Goal: Answer question/provide support: Share knowledge or assist other users

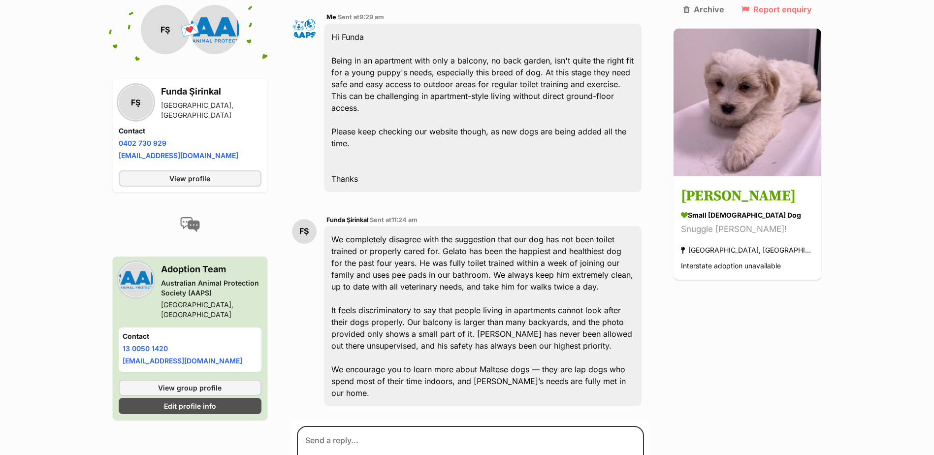
scroll to position [895, 0]
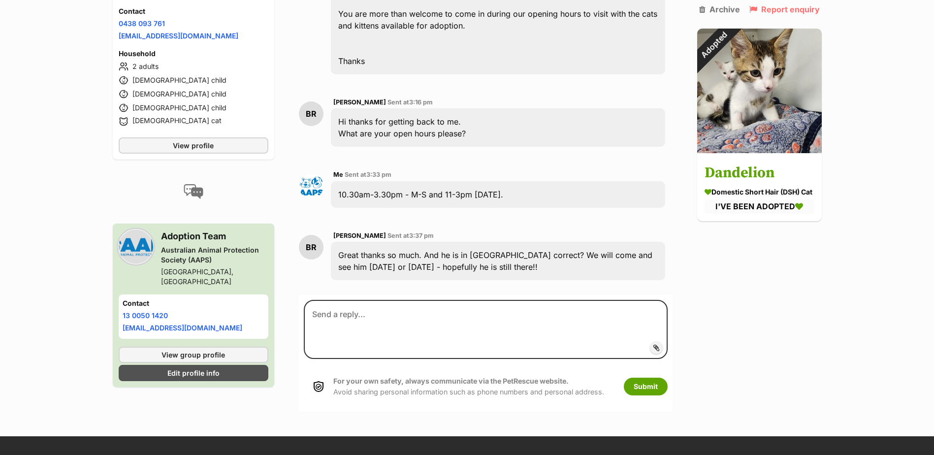
scroll to position [459, 0]
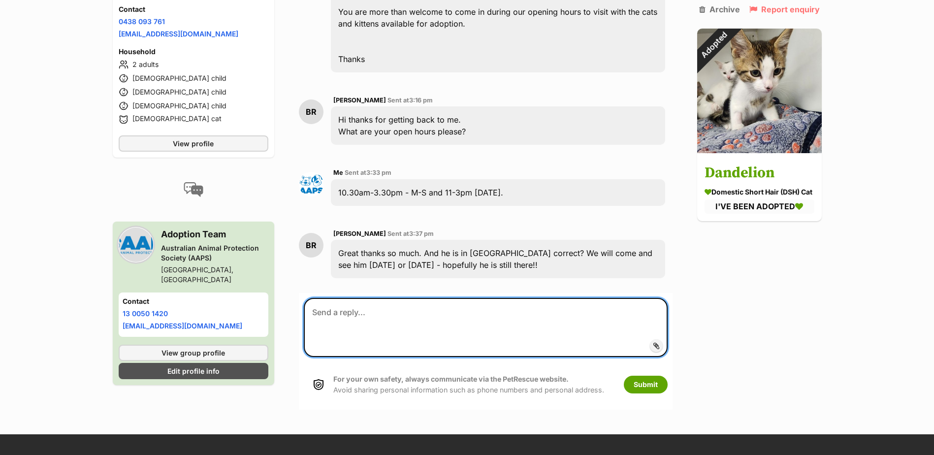
click at [338, 298] on textarea at bounding box center [485, 327] width 363 height 59
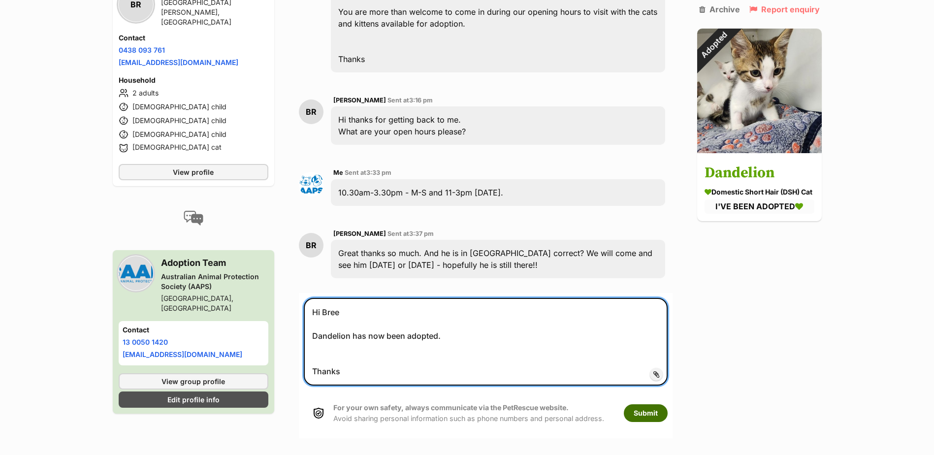
type textarea "Hi Bree Dandelion has now been adopted. Thanks"
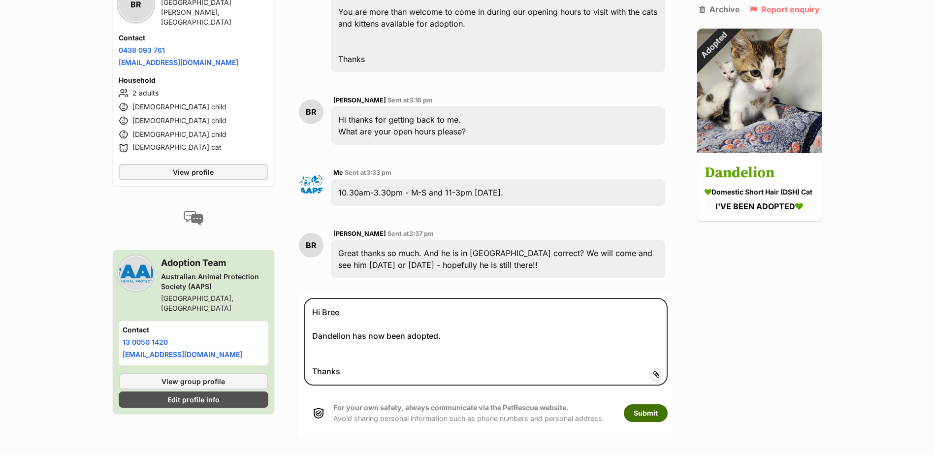
click at [647, 404] on button "Submit" at bounding box center [646, 413] width 44 height 18
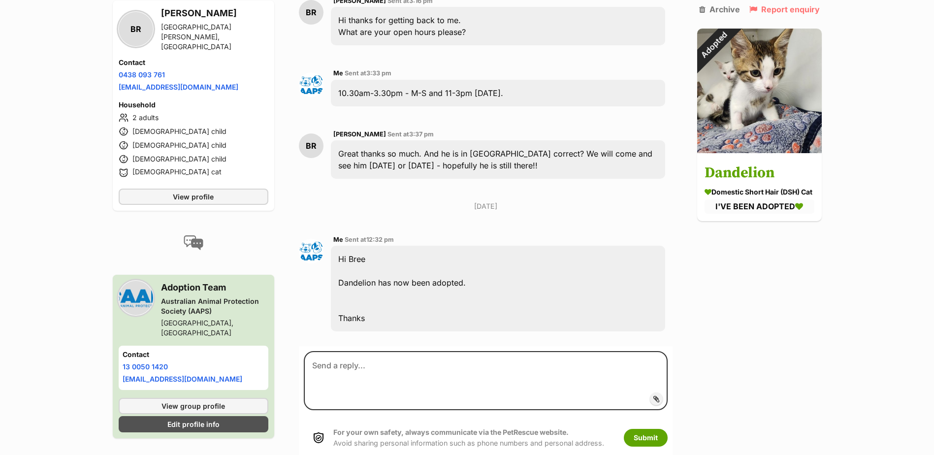
scroll to position [588, 0]
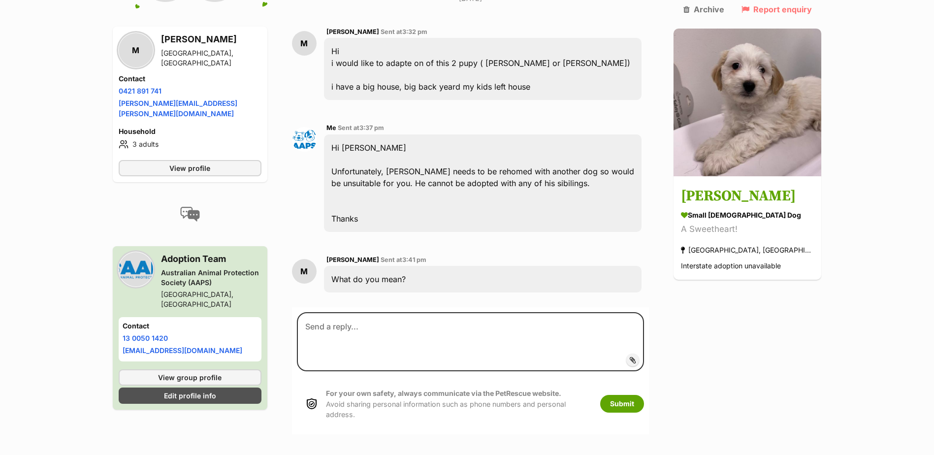
scroll to position [296, 0]
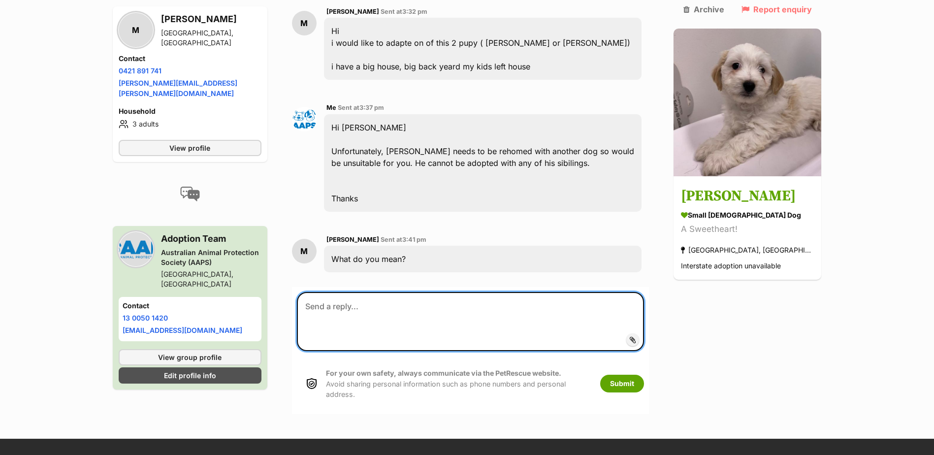
click at [335, 292] on textarea at bounding box center [471, 321] width 348 height 59
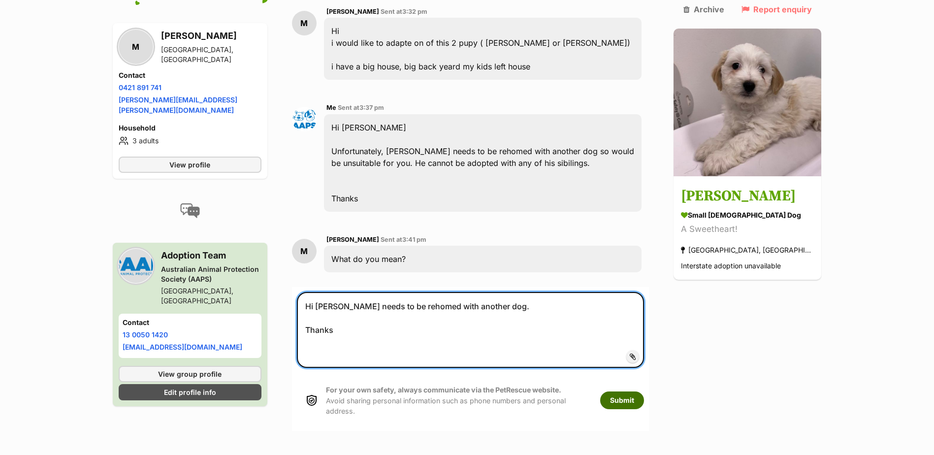
type textarea "Hi Mona Ollie needs to be rehomed with another dog. Thanks"
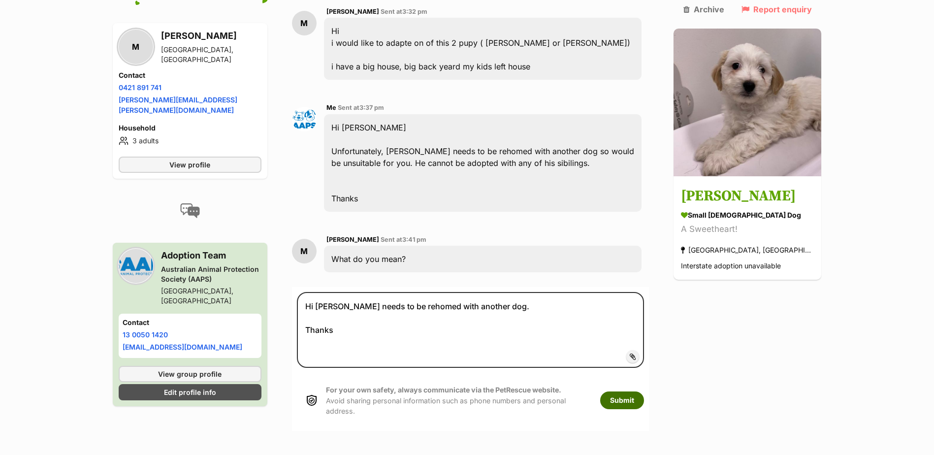
click at [644, 391] on button "Submit" at bounding box center [622, 400] width 44 height 18
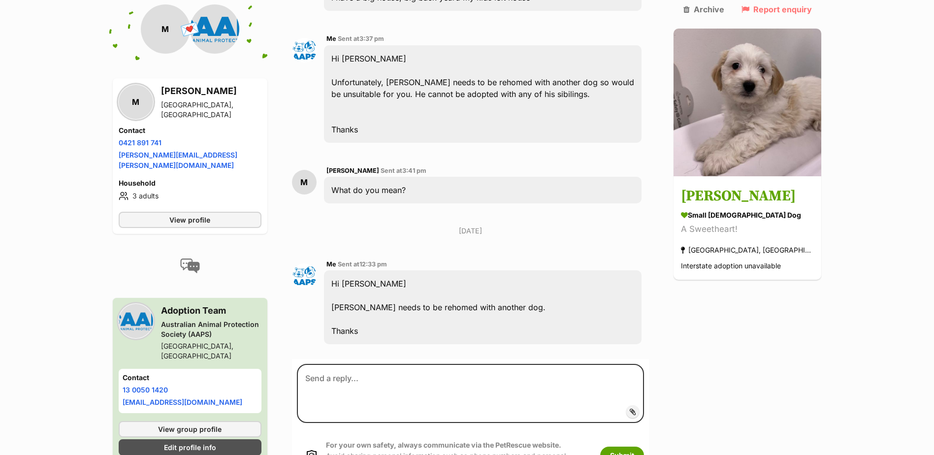
scroll to position [414, 0]
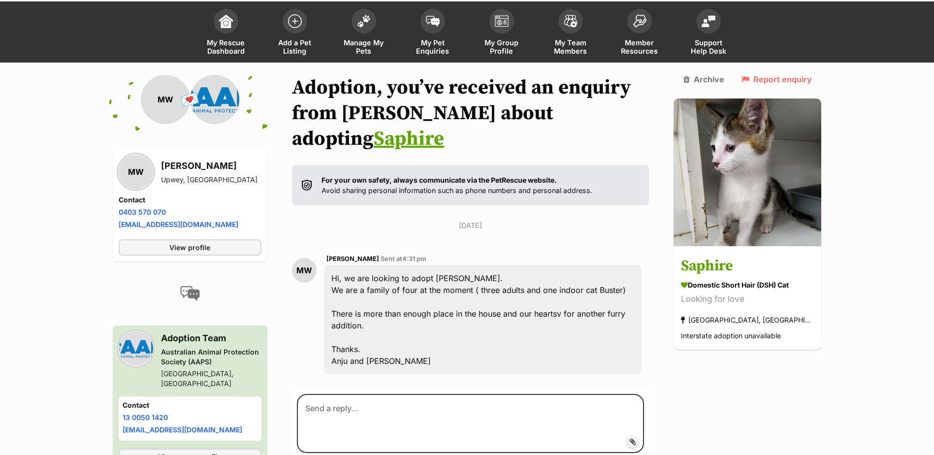
scroll to position [110, 0]
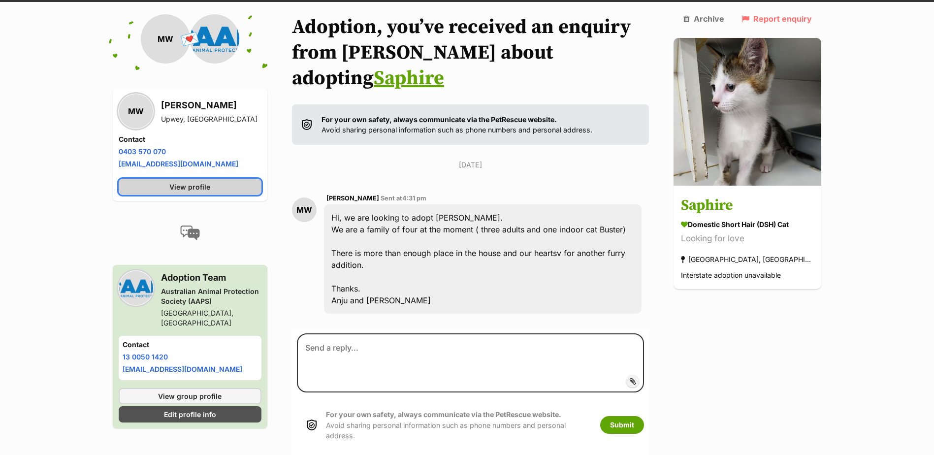
click at [199, 191] on span "View profile" at bounding box center [189, 187] width 41 height 10
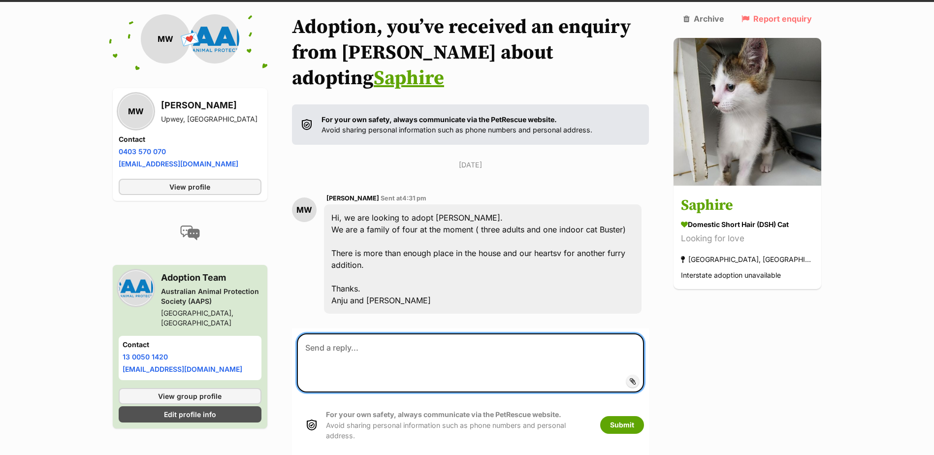
click at [361, 333] on textarea at bounding box center [471, 362] width 348 height 59
type textarea "Hui"
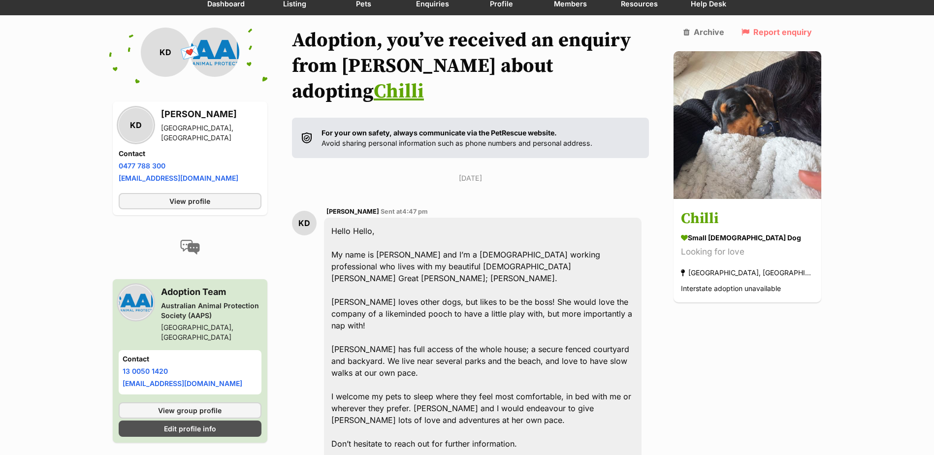
scroll to position [175, 0]
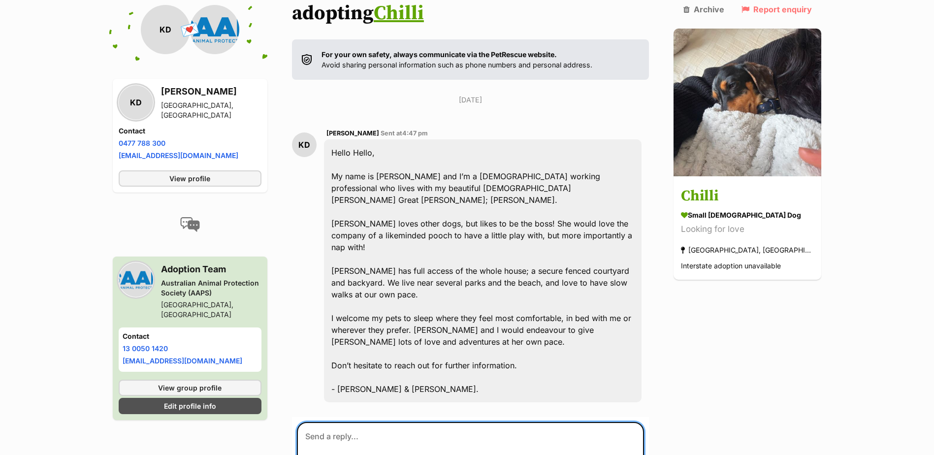
click at [365, 422] on textarea at bounding box center [471, 451] width 348 height 59
click at [598, 437] on textarea "Hi Karlie Thank you for contacting us. Can you please provide a little more inf…" at bounding box center [471, 460] width 348 height 76
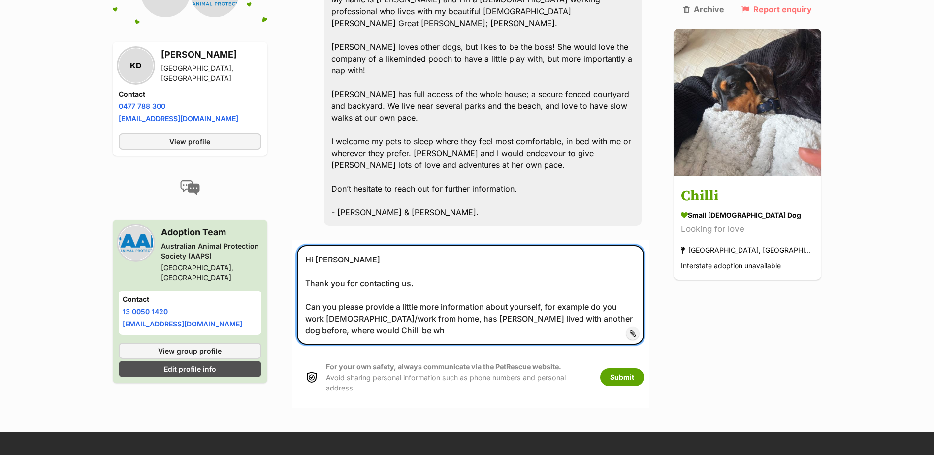
scroll to position [372, 0]
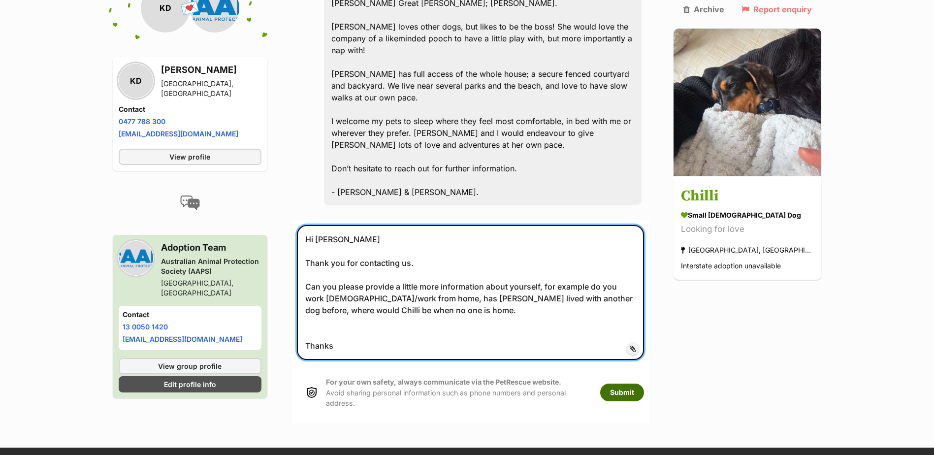
type textarea "Hi Karlie Thank you for contacting us. Can you please provide a little more inf…"
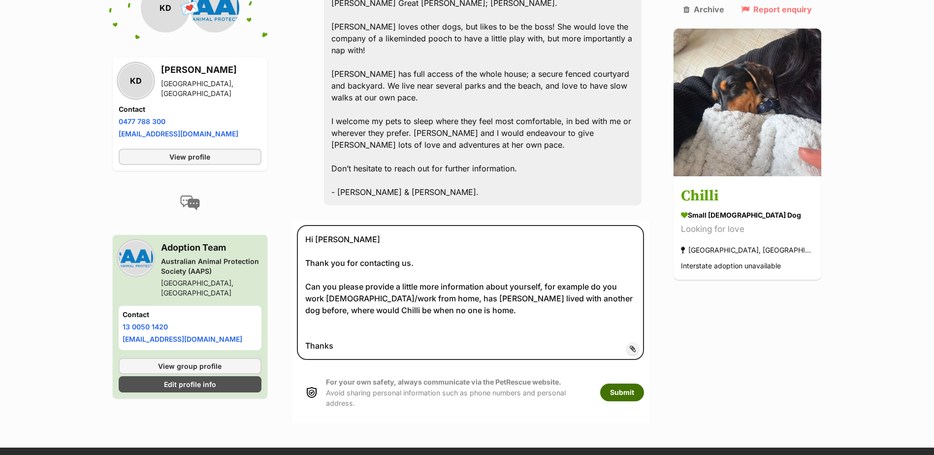
click at [644, 384] on button "Submit" at bounding box center [622, 393] width 44 height 18
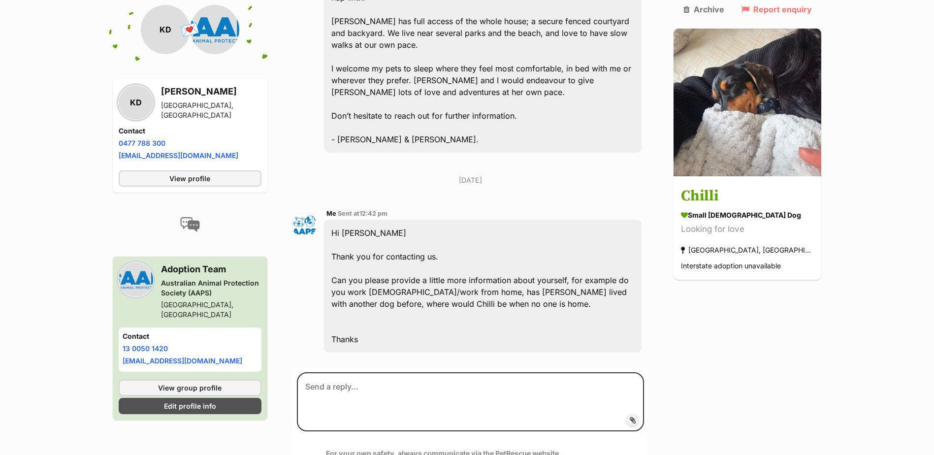
scroll to position [428, 0]
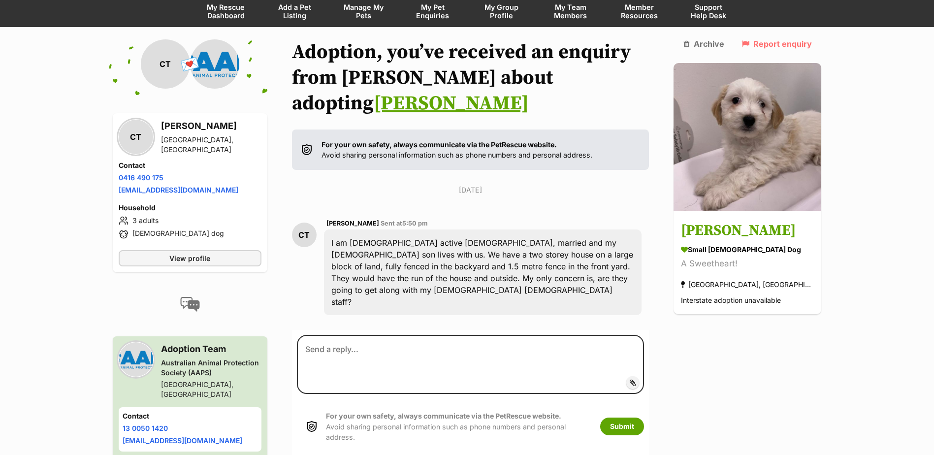
scroll to position [86, 0]
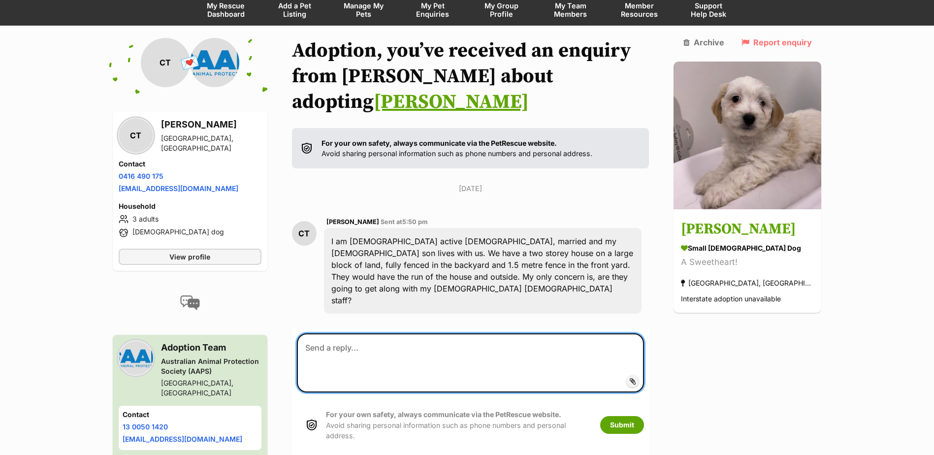
click at [320, 333] on textarea at bounding box center [471, 362] width 348 height 59
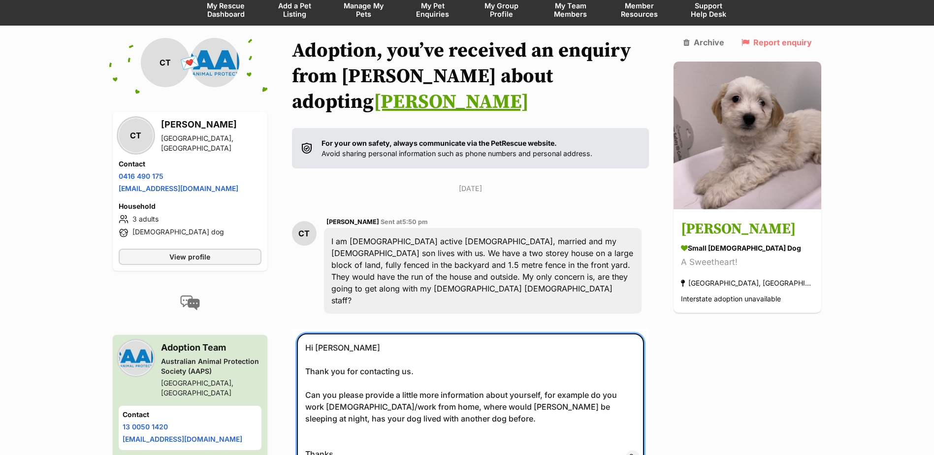
type textarea "Hi Carmel Thank you for contacting us. Can you please provide a little more inf…"
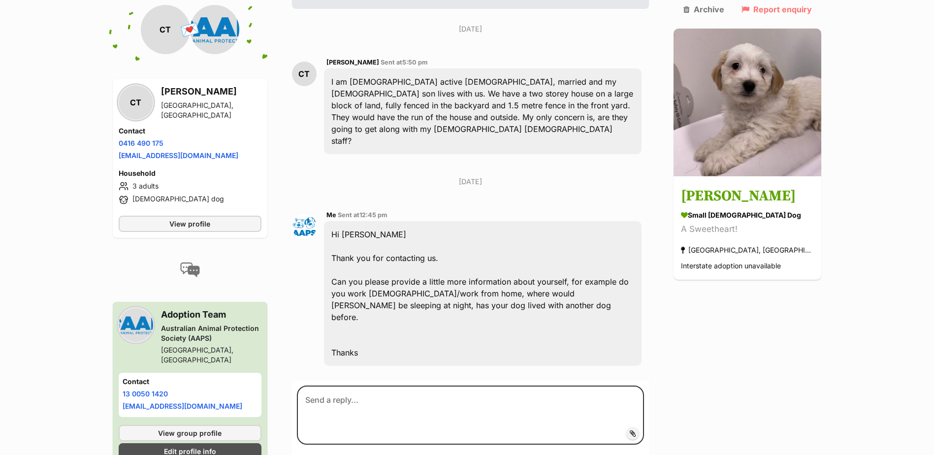
scroll to position [251, 0]
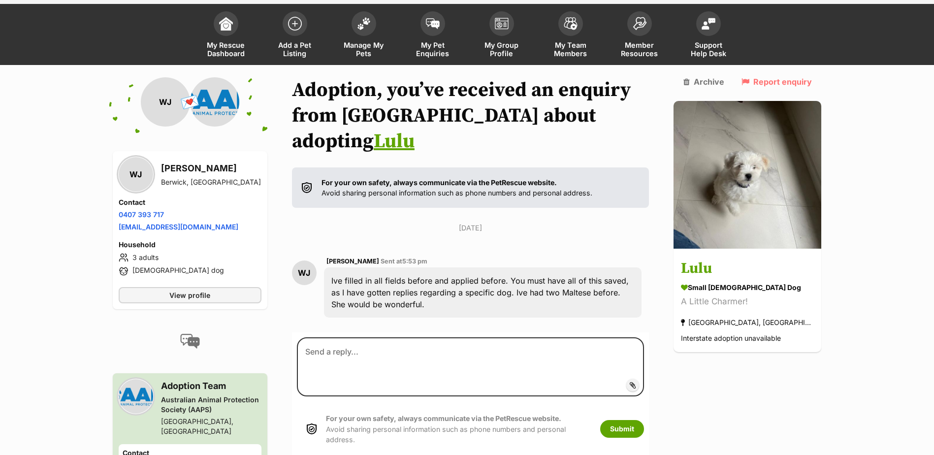
scroll to position [80, 0]
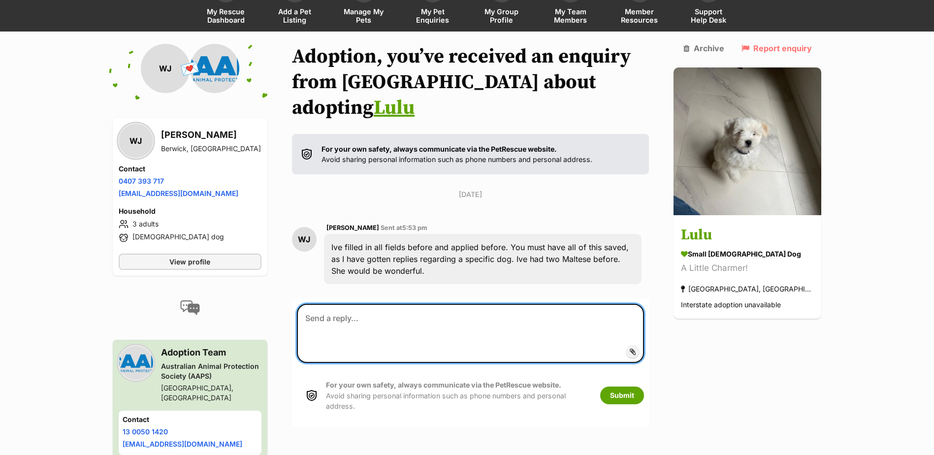
click at [333, 304] on textarea at bounding box center [471, 333] width 348 height 59
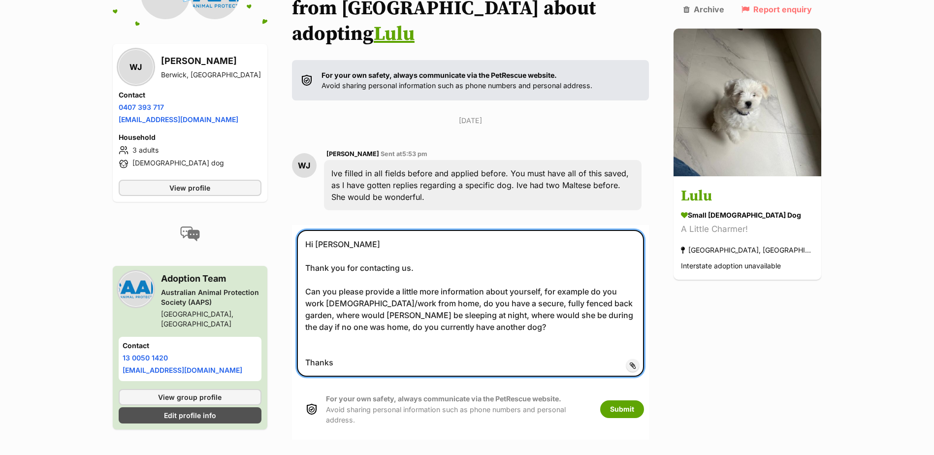
scroll to position [228, 0]
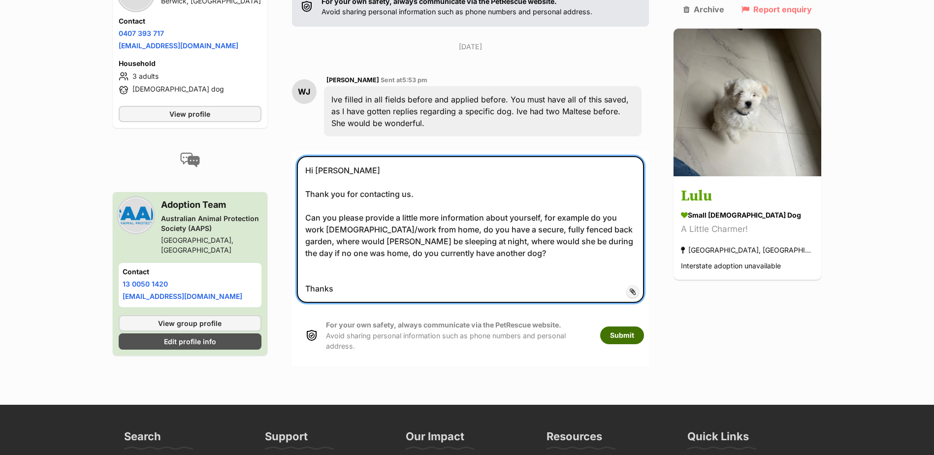
type textarea "Hi Warwick Thank you for contacting us. Can you please provide a little more in…"
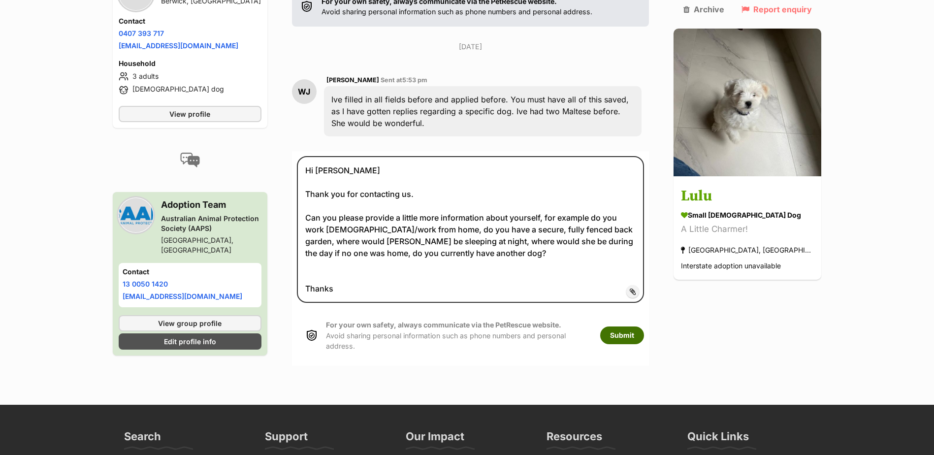
click at [638, 326] on button "Submit" at bounding box center [622, 335] width 44 height 18
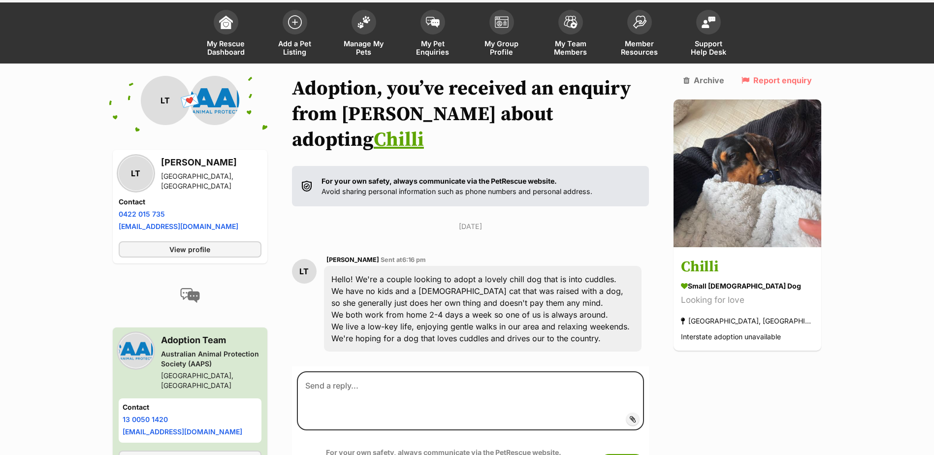
scroll to position [98, 0]
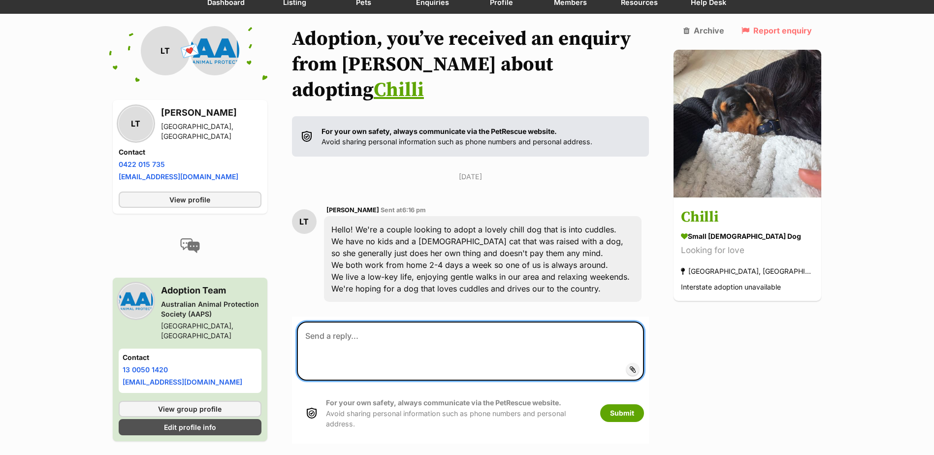
click at [326, 321] on textarea at bounding box center [471, 350] width 348 height 59
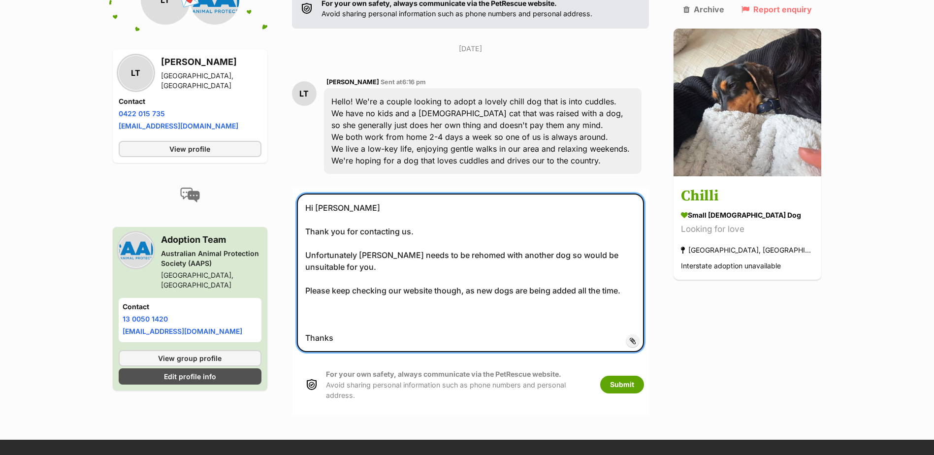
scroll to position [246, 0]
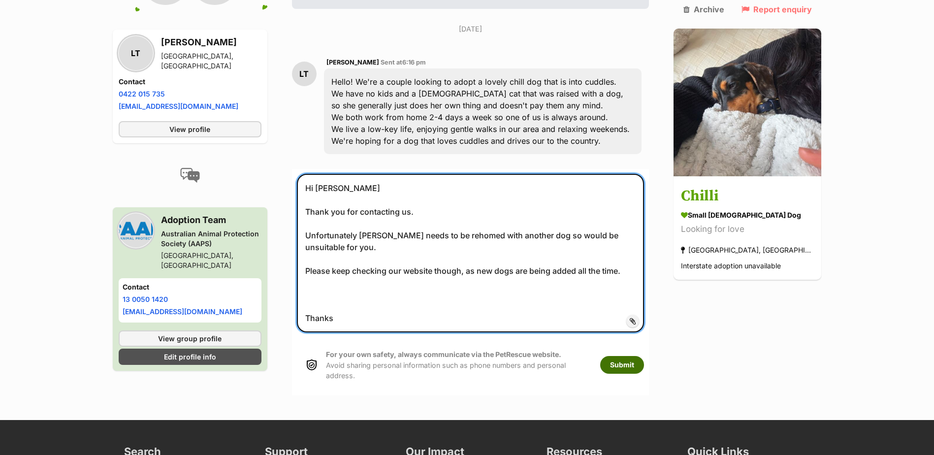
type textarea "Hi Larissa Thank you for contacting us. Unfortunately Chilli needs to be rehome…"
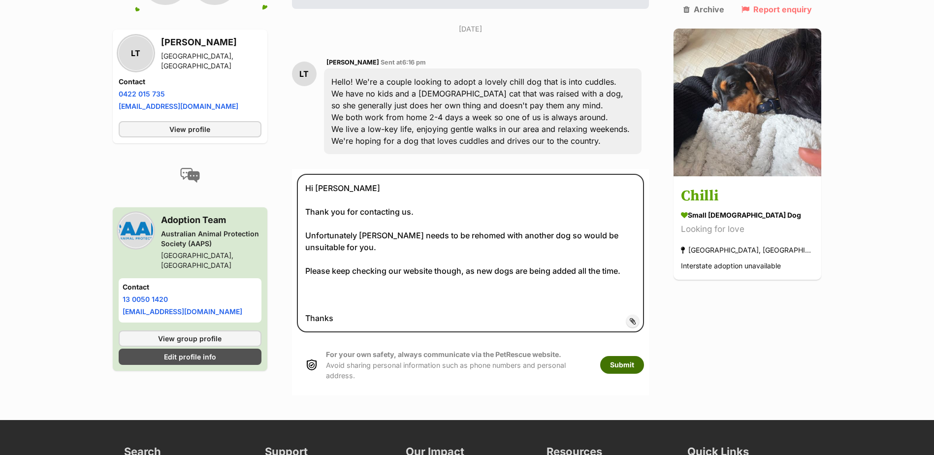
click at [644, 356] on button "Submit" at bounding box center [622, 365] width 44 height 18
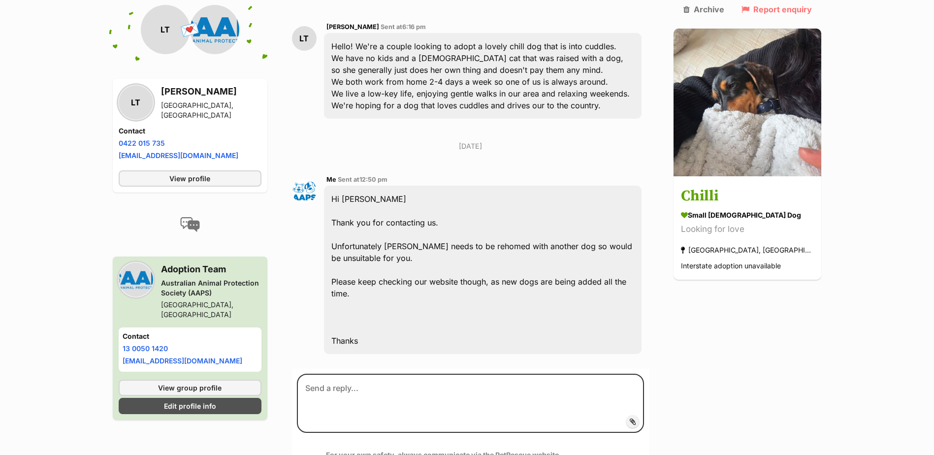
scroll to position [286, 0]
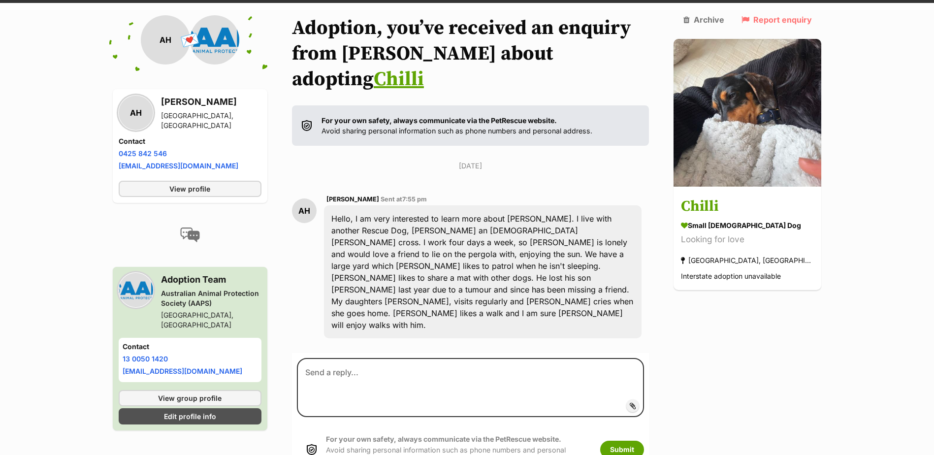
scroll to position [110, 0]
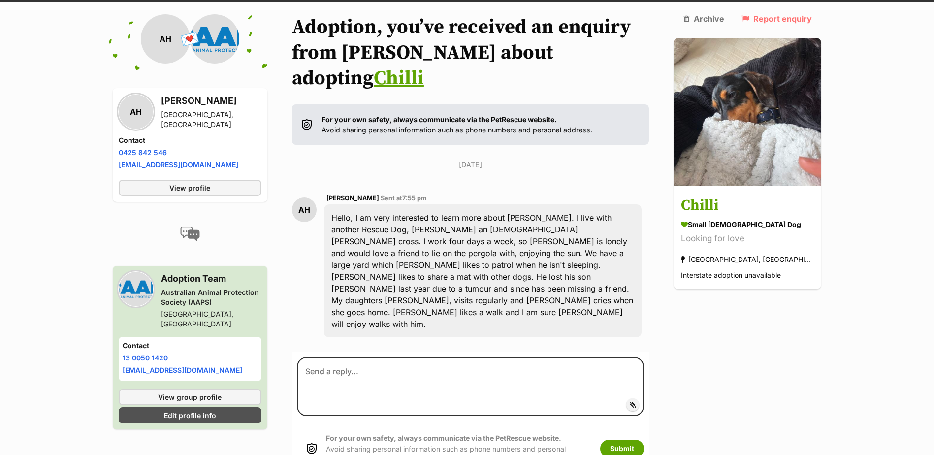
click at [355, 352] on form "Add attachment Submit For your own safety, always communicate via the PetRescue…" at bounding box center [470, 415] width 357 height 127
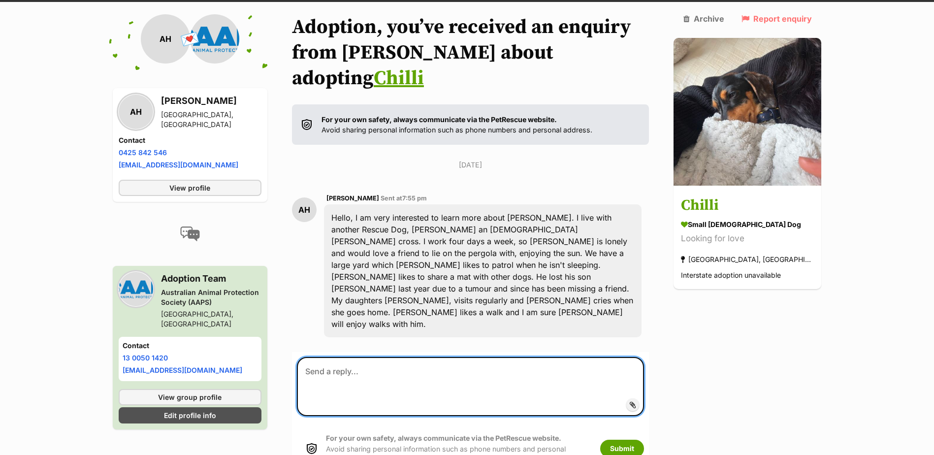
click at [344, 357] on textarea at bounding box center [471, 386] width 348 height 59
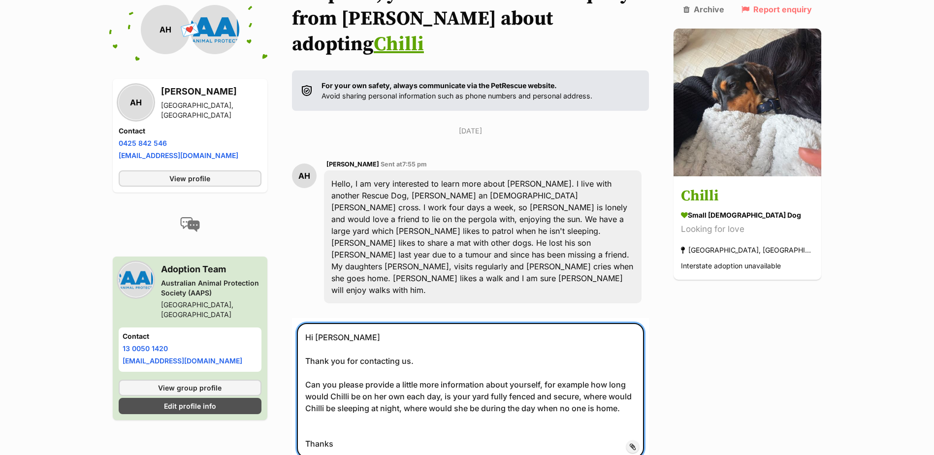
scroll to position [208, 0]
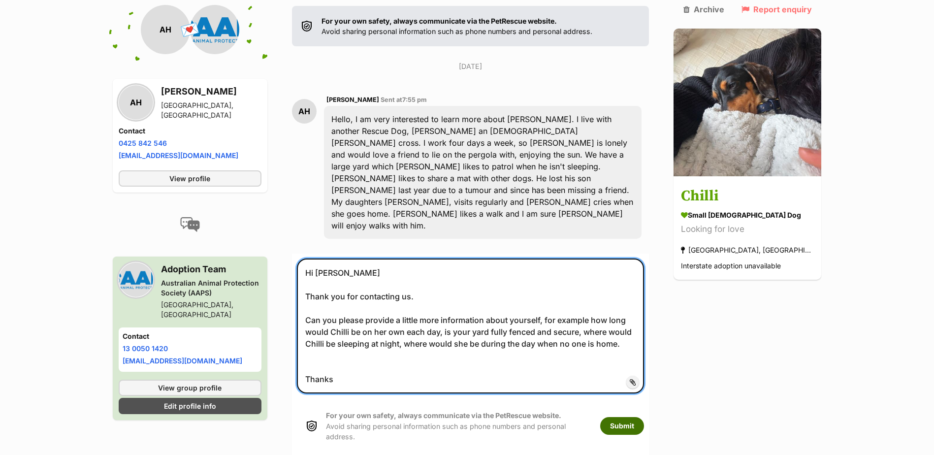
type textarea "Hi Allison Thank you for contacting us. Can you please provide a little more in…"
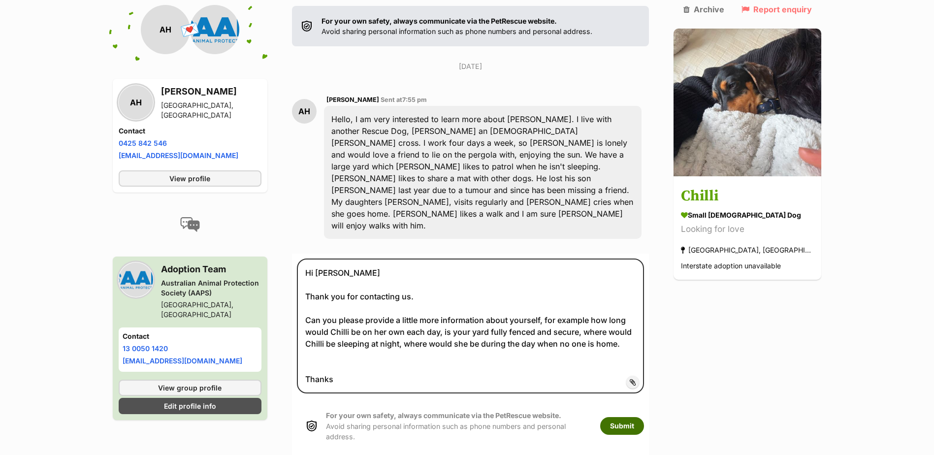
click at [644, 417] on button "Submit" at bounding box center [622, 426] width 44 height 18
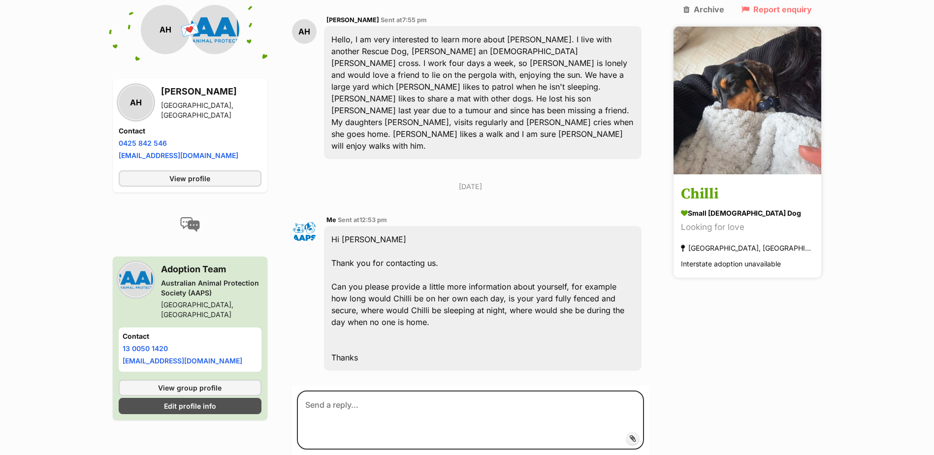
scroll to position [304, 0]
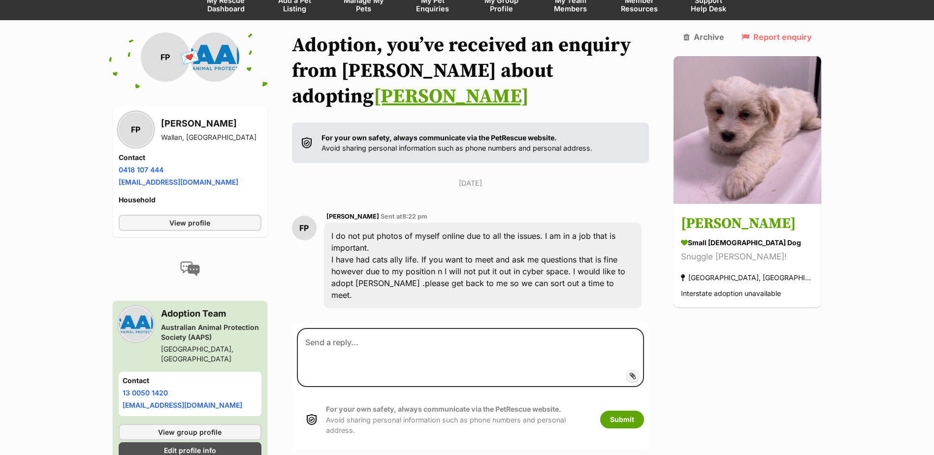
scroll to position [92, 0]
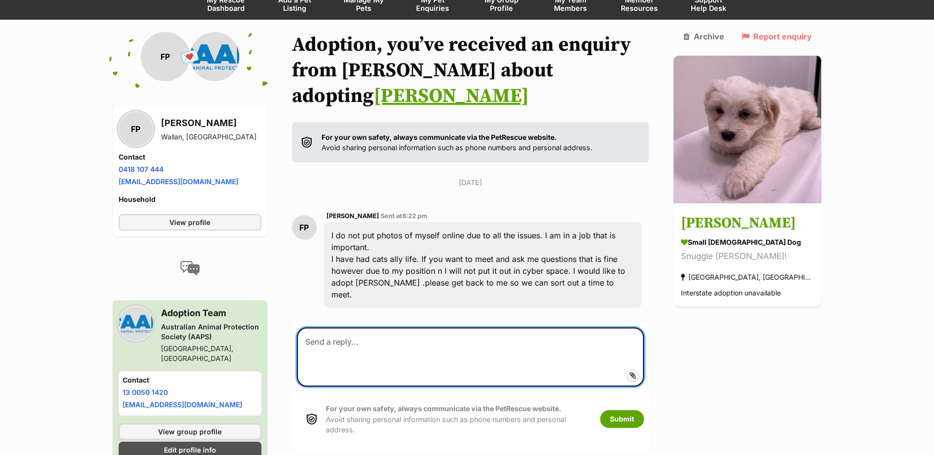
click at [343, 327] on textarea at bounding box center [471, 356] width 348 height 59
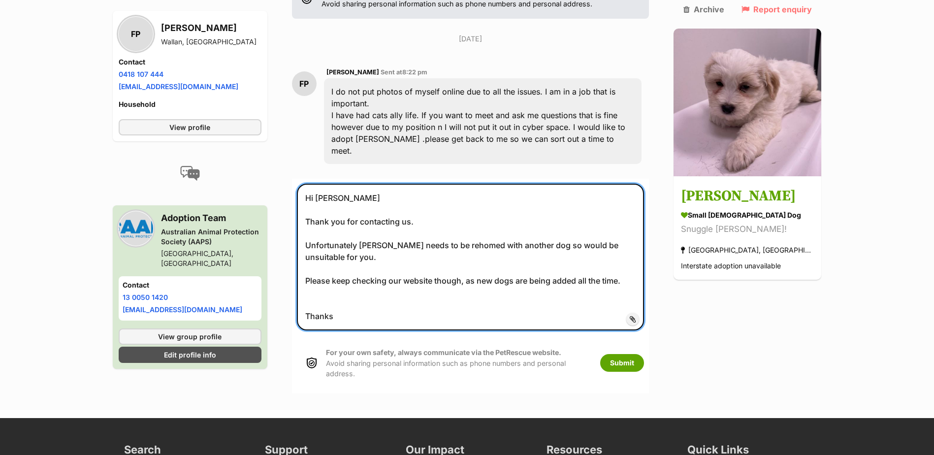
scroll to position [240, 0]
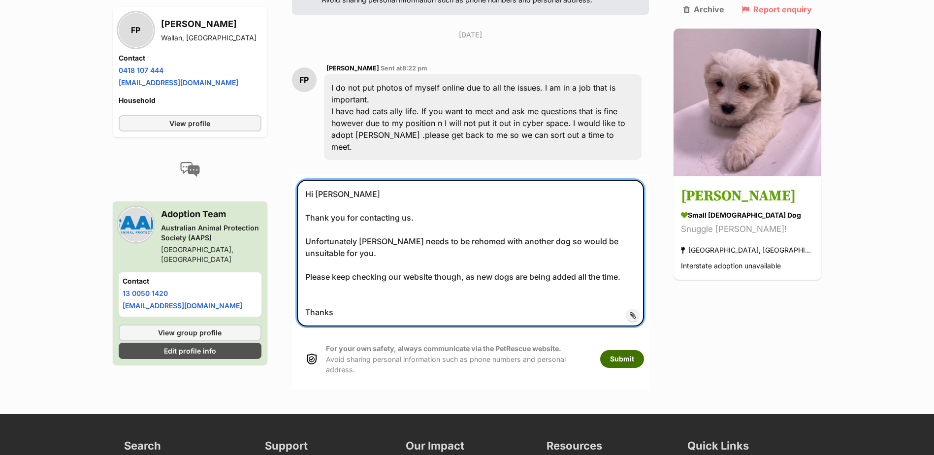
type textarea "Hi Fiona Thank you for contacting us. Unfortunately Winston needs to be rehomed…"
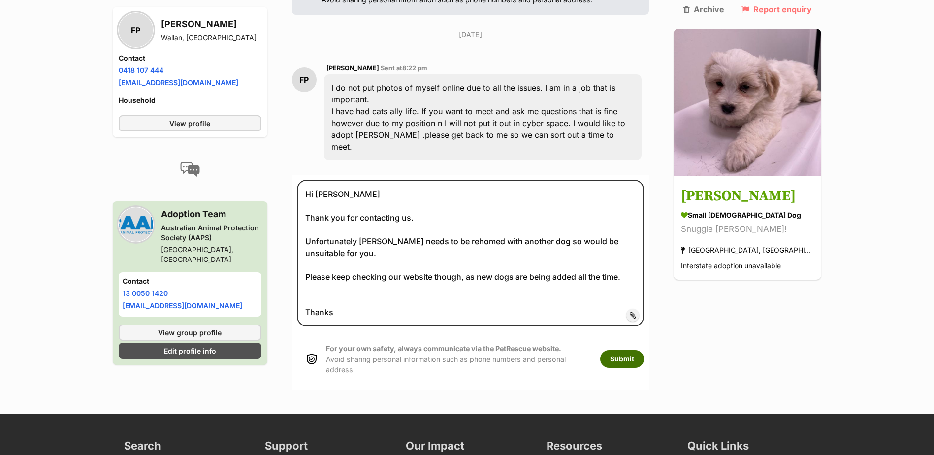
click at [644, 350] on button "Submit" at bounding box center [622, 359] width 44 height 18
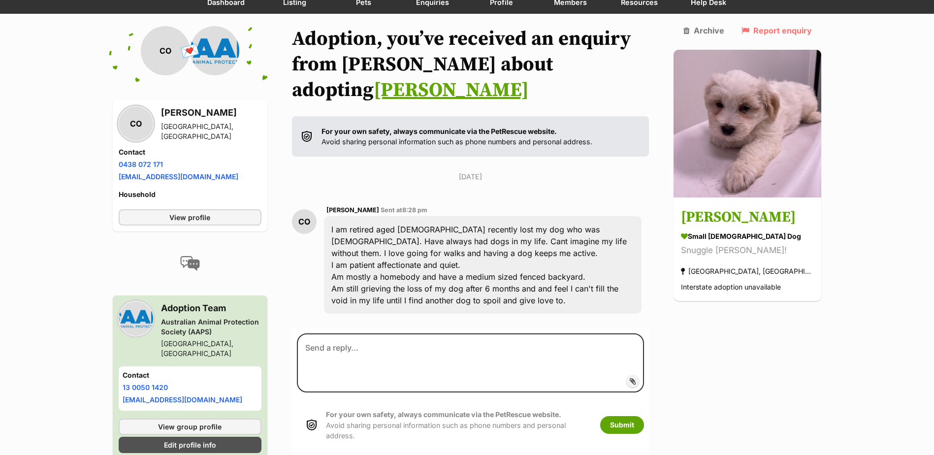
scroll to position [104, 0]
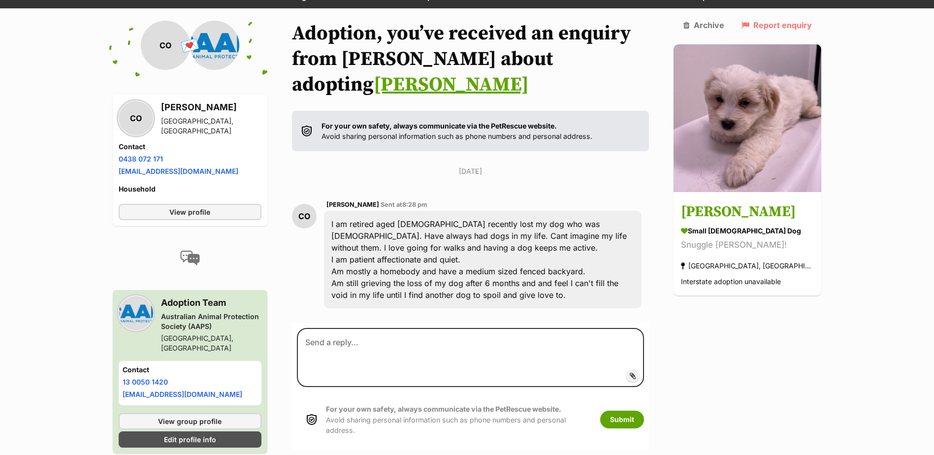
scroll to position [104, 0]
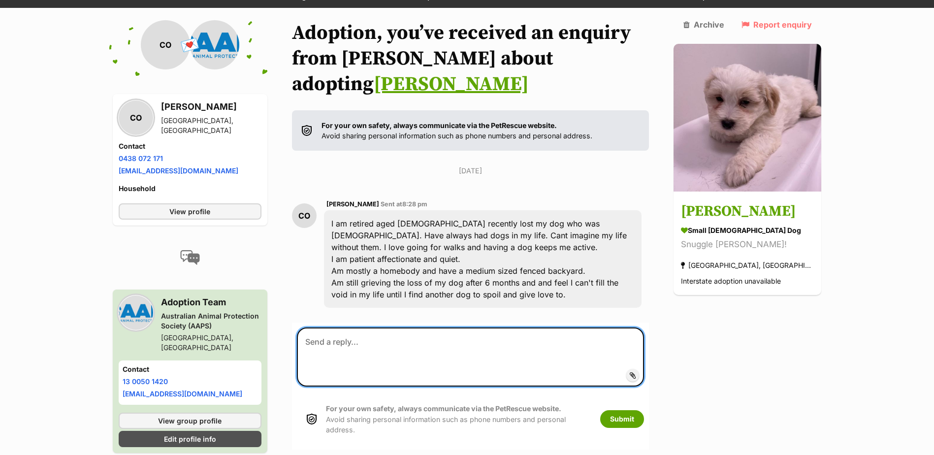
click at [321, 327] on textarea at bounding box center [471, 356] width 348 height 59
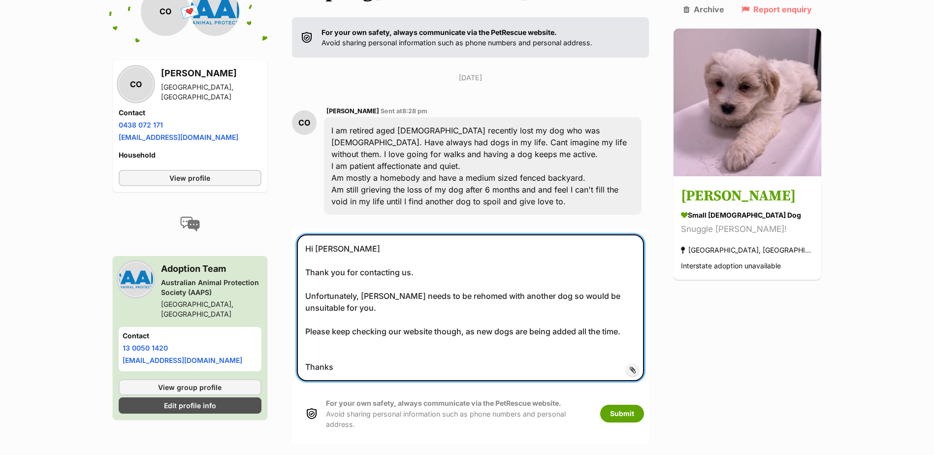
scroll to position [252, 0]
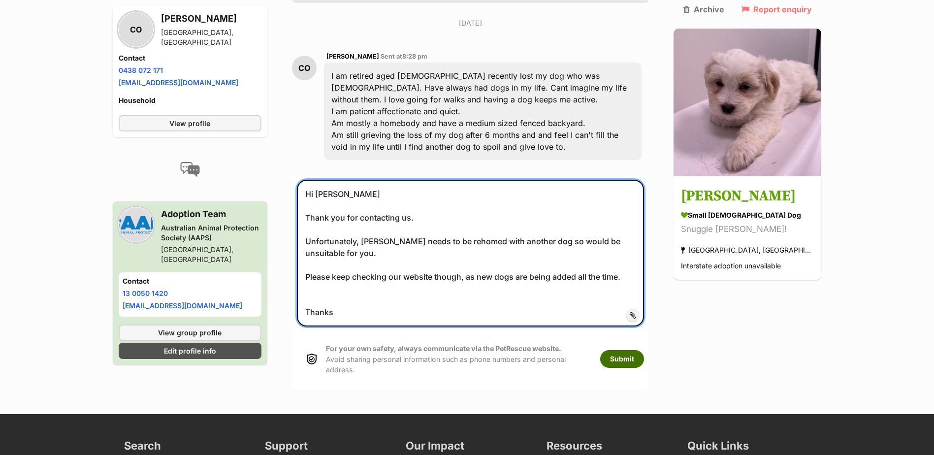
type textarea "Hi [PERSON_NAME] Thank you for contacting us. Unfortunately, [PERSON_NAME] need…"
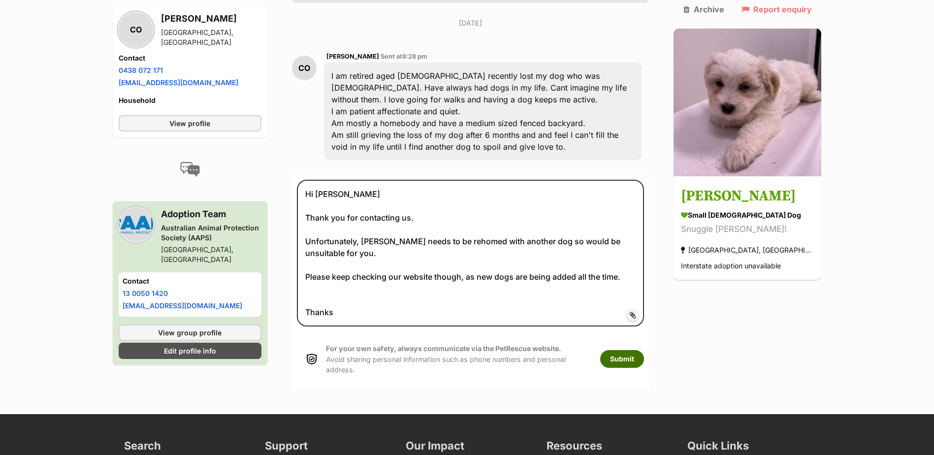
click at [643, 350] on button "Submit" at bounding box center [622, 359] width 44 height 18
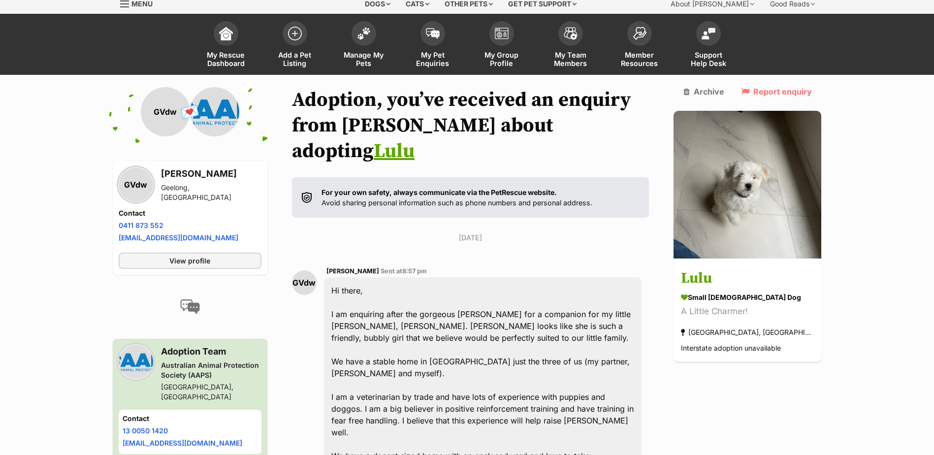
scroll to position [144, 0]
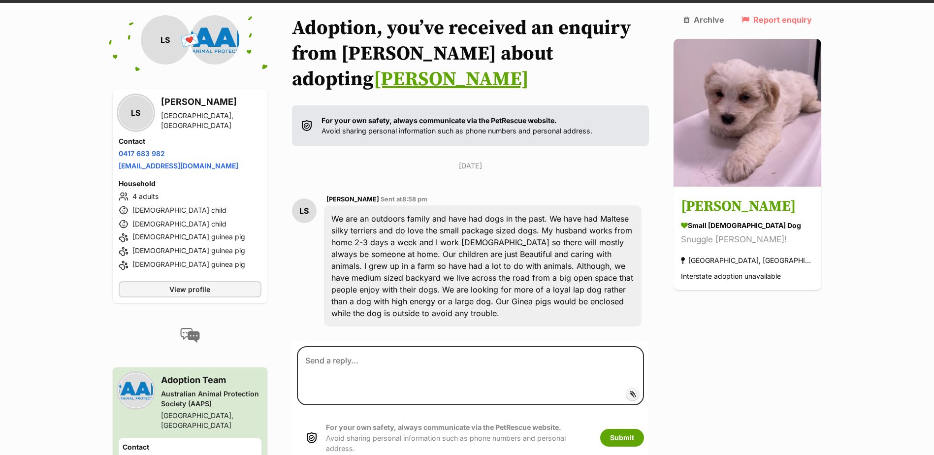
scroll to position [110, 0]
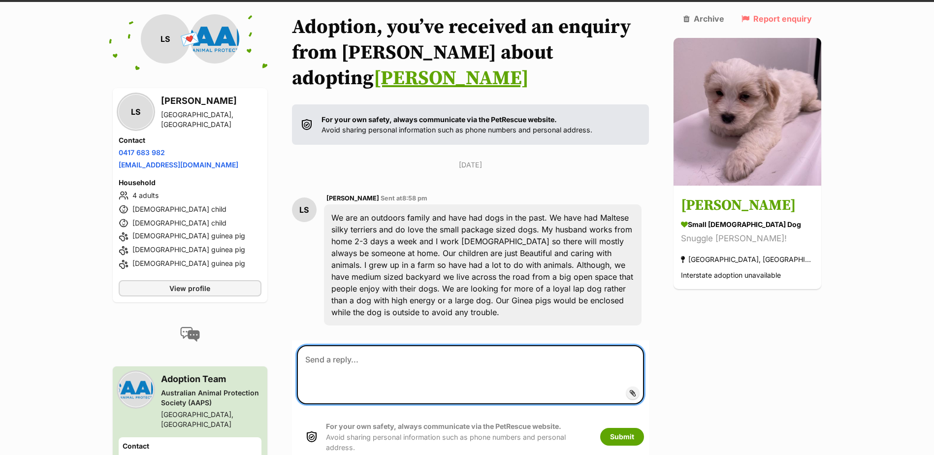
click at [338, 345] on textarea at bounding box center [471, 374] width 348 height 59
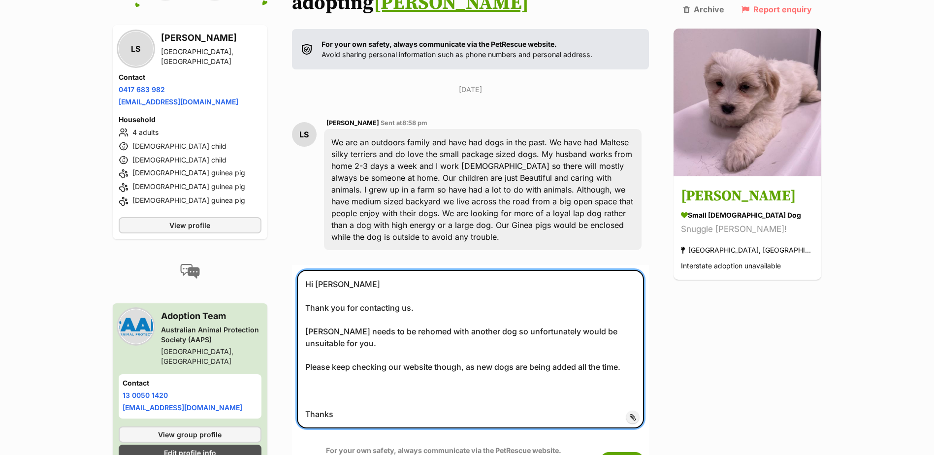
scroll to position [260, 0]
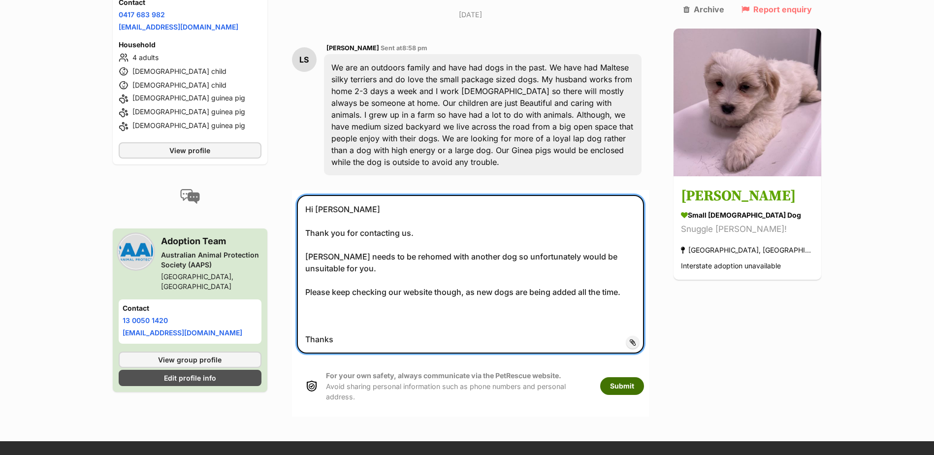
type textarea "Hi [PERSON_NAME] Thank you for contacting us. [PERSON_NAME] needs to be rehomed…"
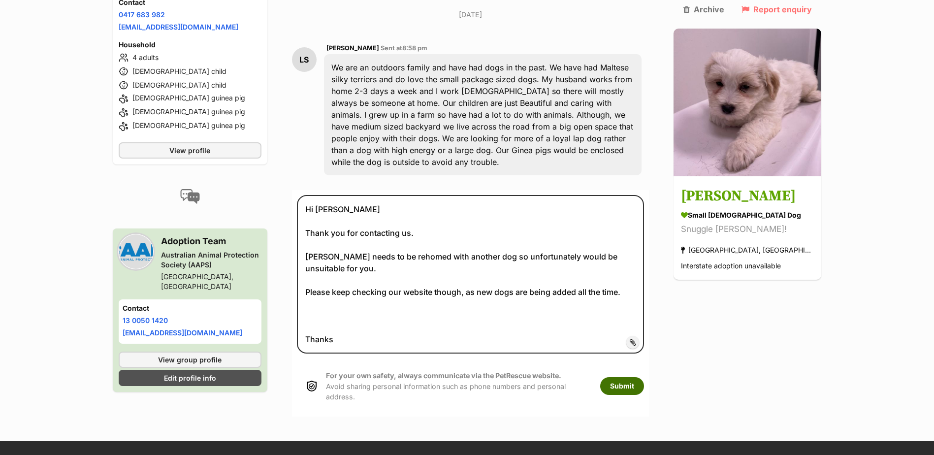
click at [641, 377] on button "Submit" at bounding box center [622, 386] width 44 height 18
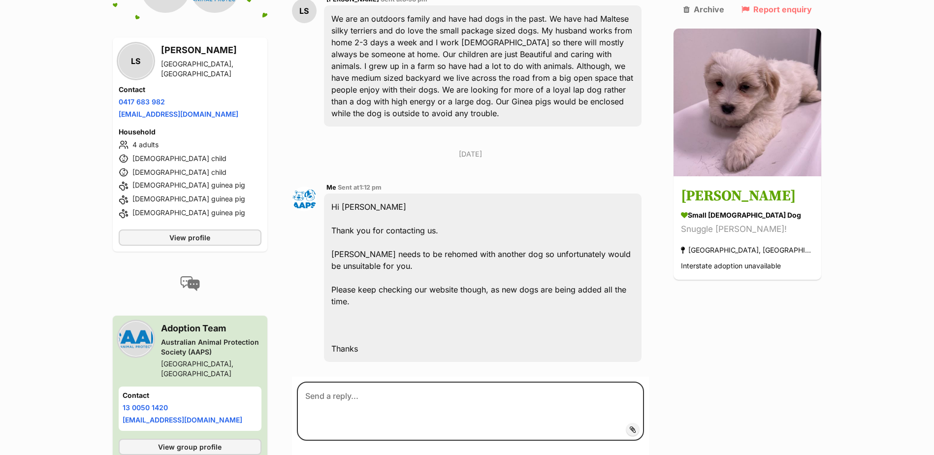
scroll to position [310, 0]
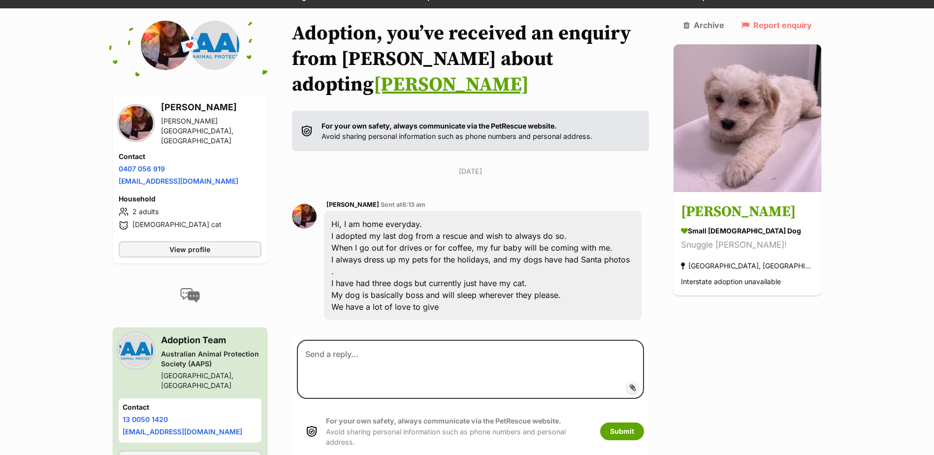
scroll to position [104, 0]
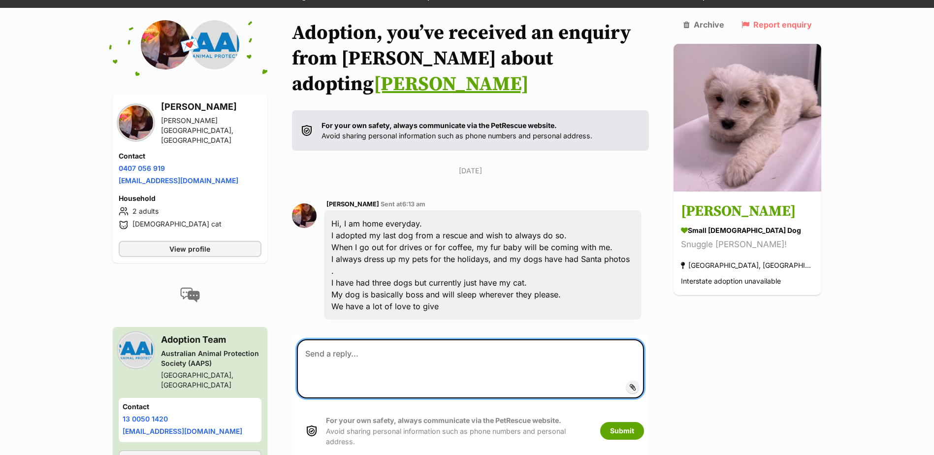
click at [330, 339] on textarea at bounding box center [471, 368] width 348 height 59
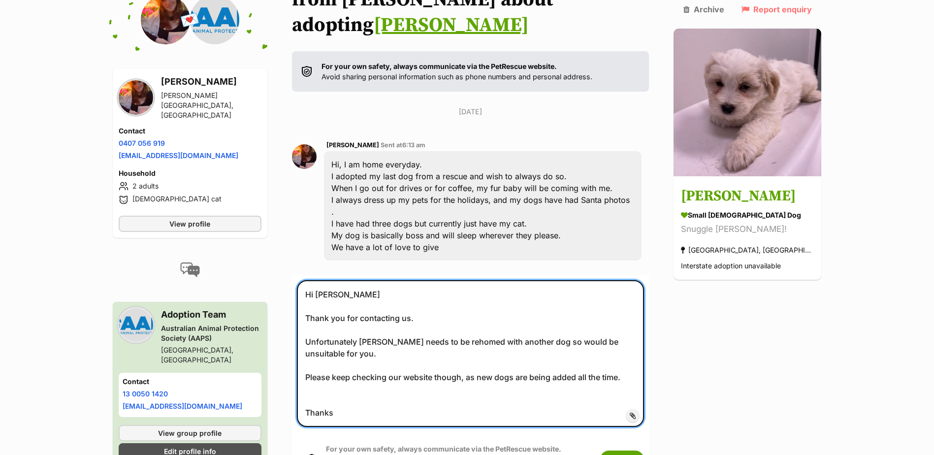
scroll to position [252, 0]
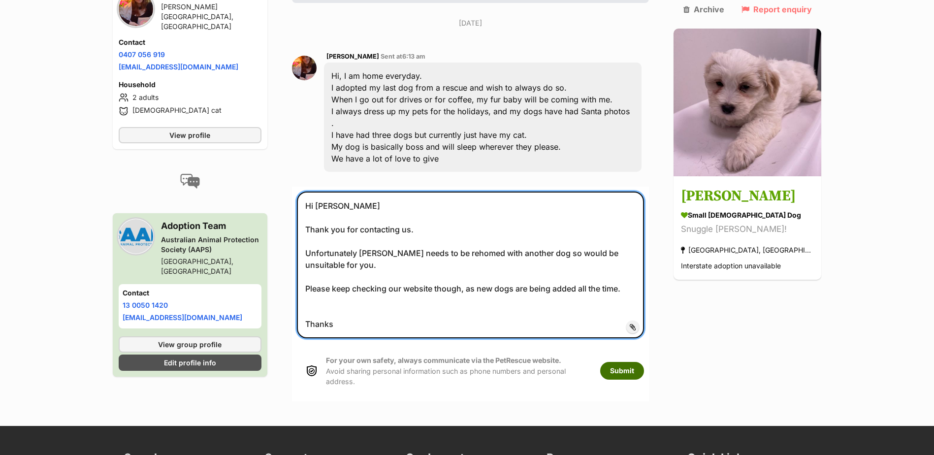
type textarea "Hi Kate Thank you for contacting us. Unfortunately Winston needs to be rehomed …"
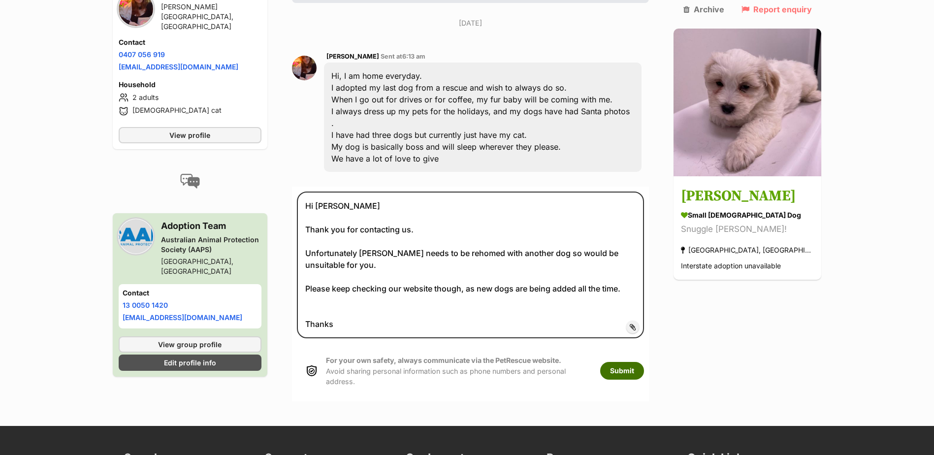
click at [644, 362] on button "Submit" at bounding box center [622, 371] width 44 height 18
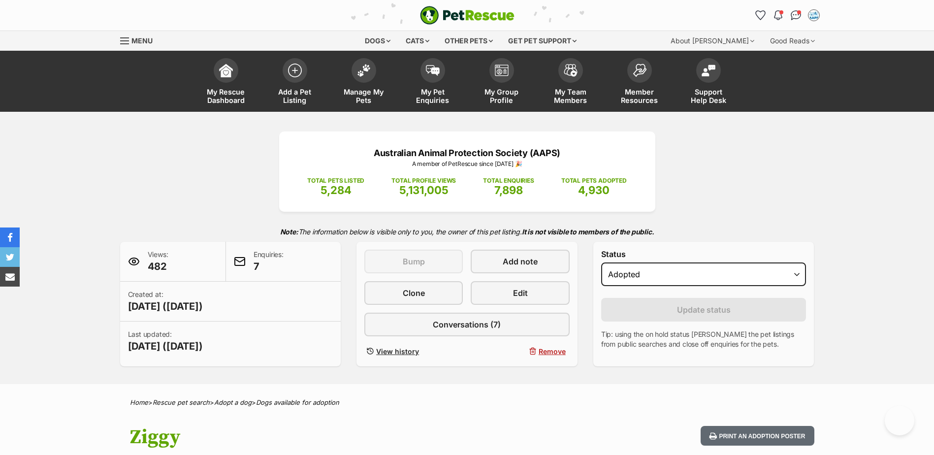
select select "rehomed"
